Goal: Task Accomplishment & Management: Use online tool/utility

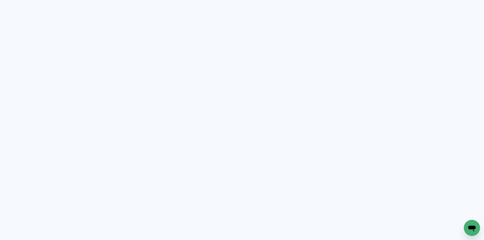
click at [139, 30] on neon-animated-pages "Prosite Website + Landing pages Proof Sistema de seleção e venda de fotos Desig…" at bounding box center [242, 120] width 484 height 240
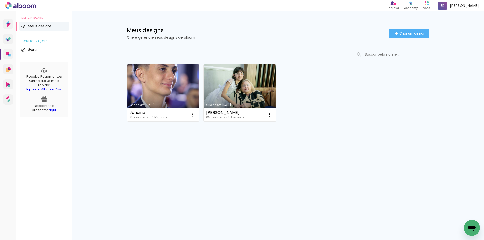
click at [162, 103] on link "Criado em 22/08/25" at bounding box center [163, 93] width 72 height 57
